Goal: Check status: Check status

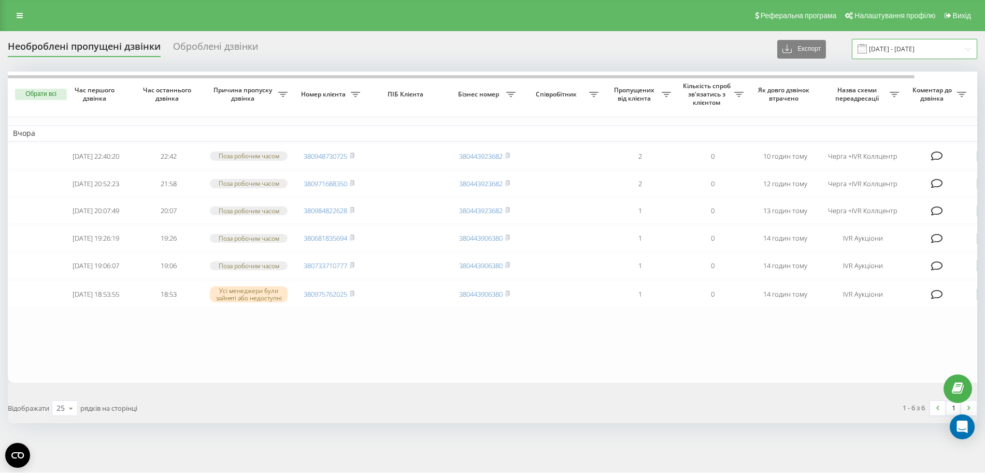
click at [886, 43] on input "19.07.2025 - 19.08.2025" at bounding box center [914, 49] width 125 height 20
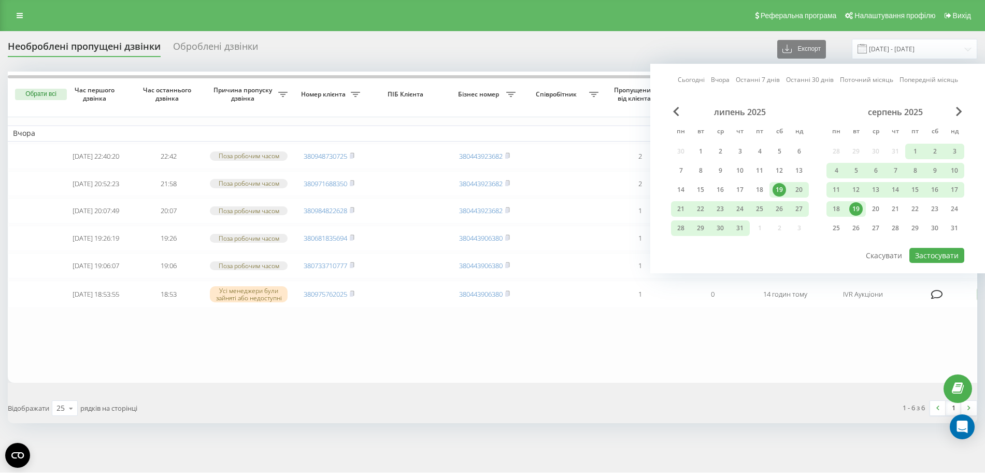
drag, startPoint x: 854, startPoint y: 204, endPoint x: 863, endPoint y: 204, distance: 9.3
click at [855, 204] on div "19" at bounding box center [856, 208] width 13 height 13
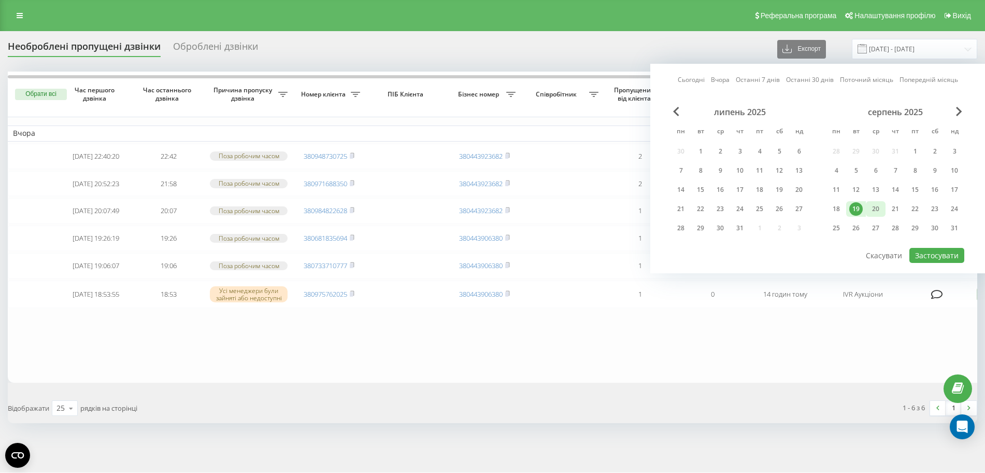
click at [874, 205] on div "20" at bounding box center [875, 208] width 13 height 13
click at [930, 252] on button "Застосувати" at bounding box center [937, 255] width 55 height 15
type input "[DATE] - [DATE]"
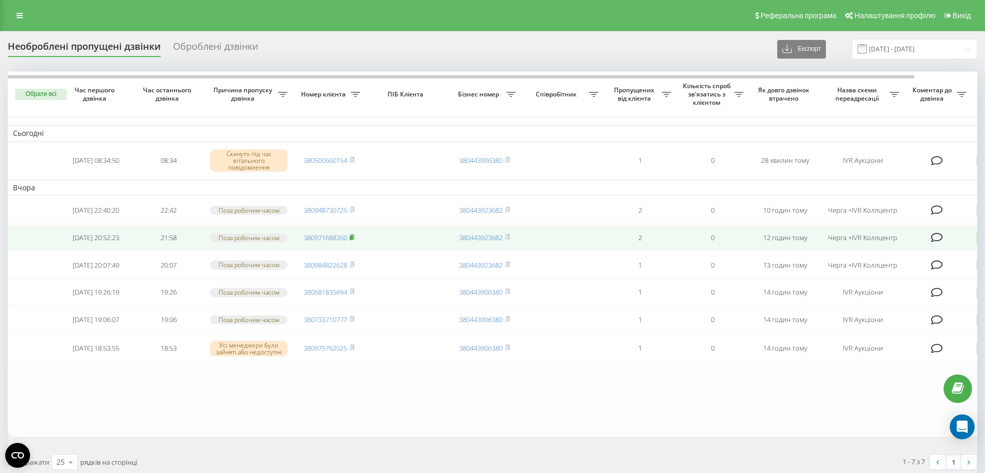
click at [353, 240] on rect at bounding box center [351, 237] width 3 height 5
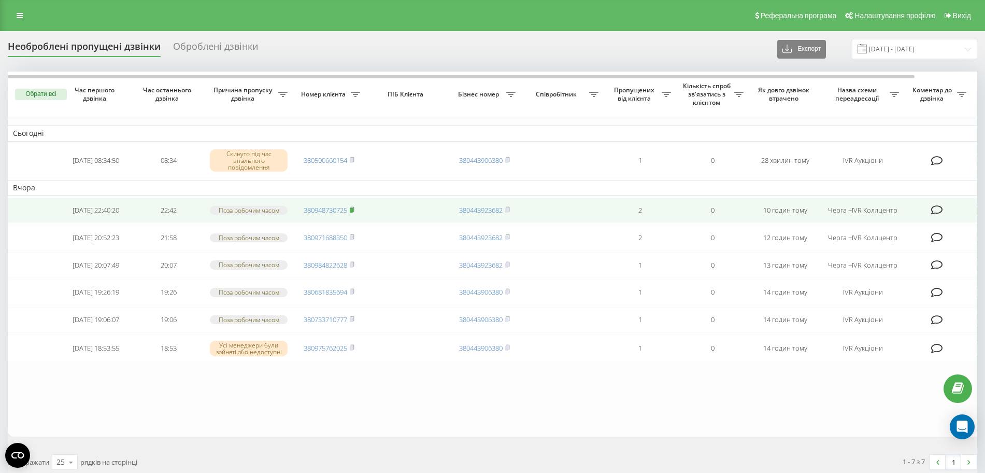
click at [355, 208] on icon at bounding box center [352, 209] width 5 height 6
